Goal: Register for event/course

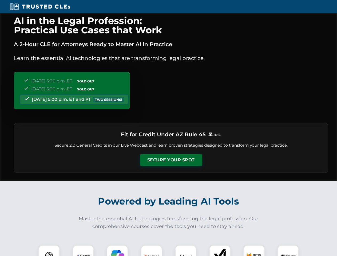
click at [171, 160] on button "Secure Your Spot" at bounding box center [171, 160] width 62 height 12
click at [49, 251] on img at bounding box center [48, 255] width 15 height 15
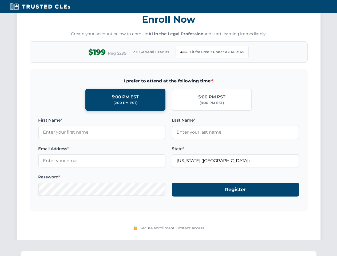
scroll to position [520, 0]
